Goal: Transaction & Acquisition: Obtain resource

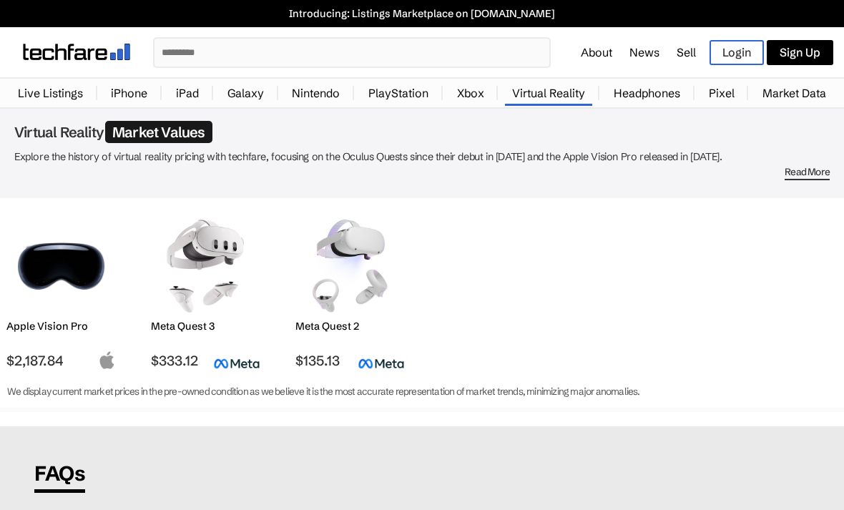
click at [352, 295] on img at bounding box center [350, 266] width 88 height 93
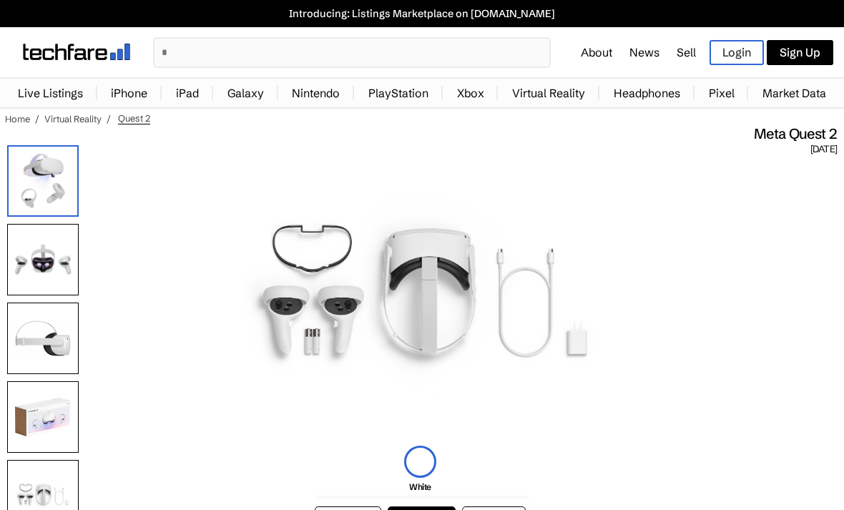
click at [554, 84] on link "Virtual Reality" at bounding box center [548, 93] width 87 height 29
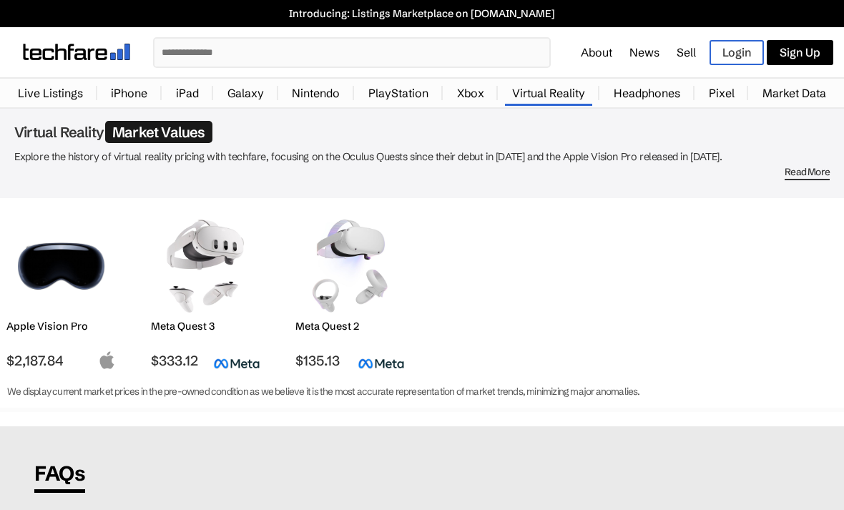
click at [332, 264] on img at bounding box center [350, 266] width 88 height 93
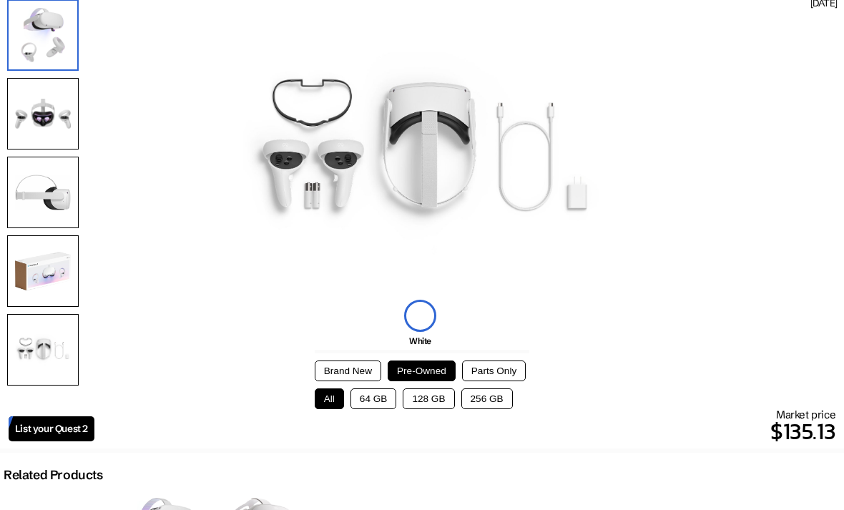
scroll to position [153, 0]
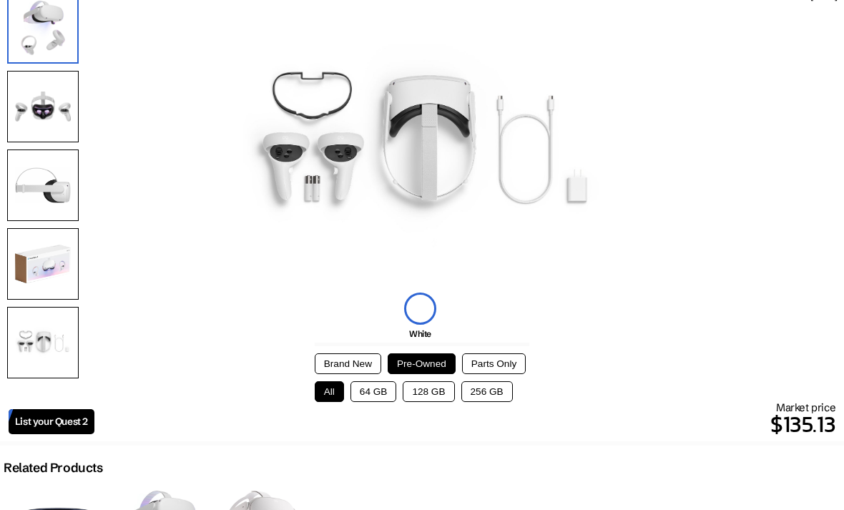
click at [437, 396] on button "128 GB" at bounding box center [428, 391] width 51 height 21
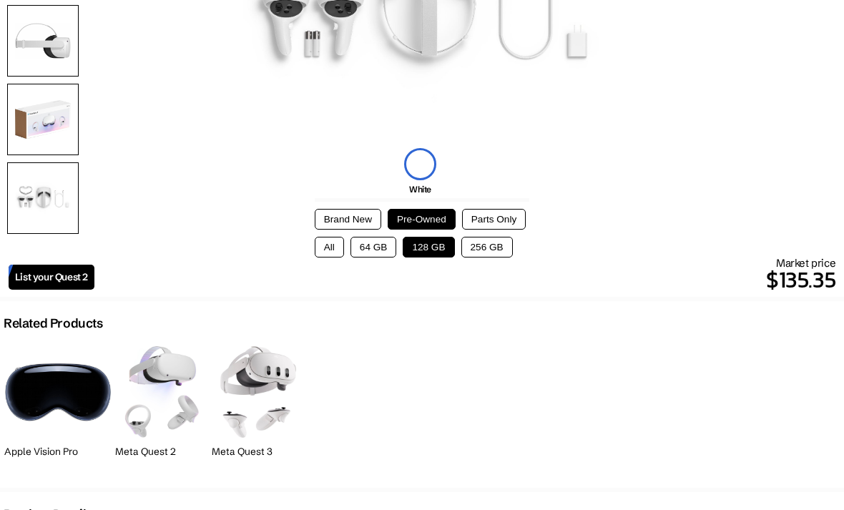
scroll to position [297, 0]
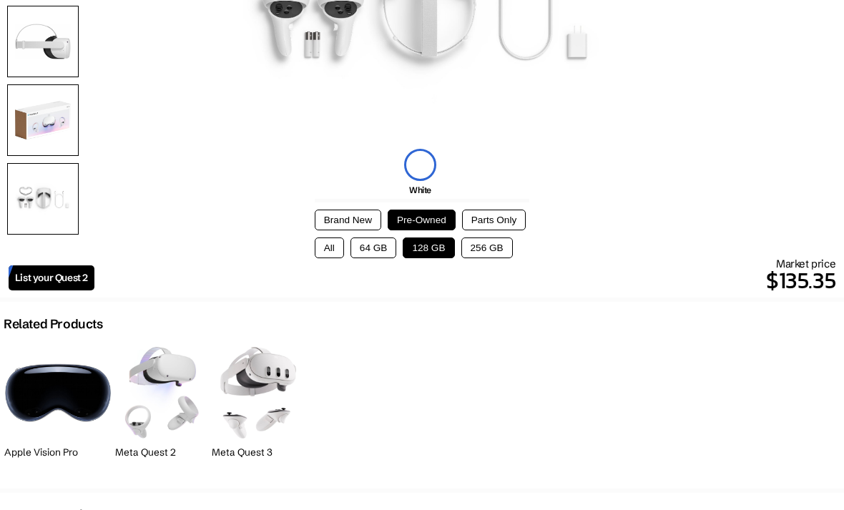
click at [381, 248] on button "64 GB" at bounding box center [373, 247] width 46 height 21
click at [430, 254] on button "128 GB" at bounding box center [428, 247] width 51 height 21
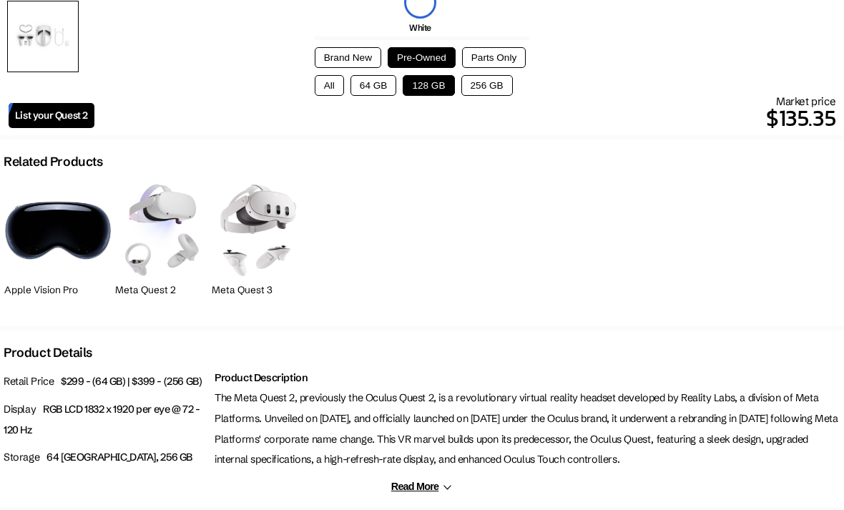
scroll to position [461, 0]
